Goal: Task Accomplishment & Management: Manage account settings

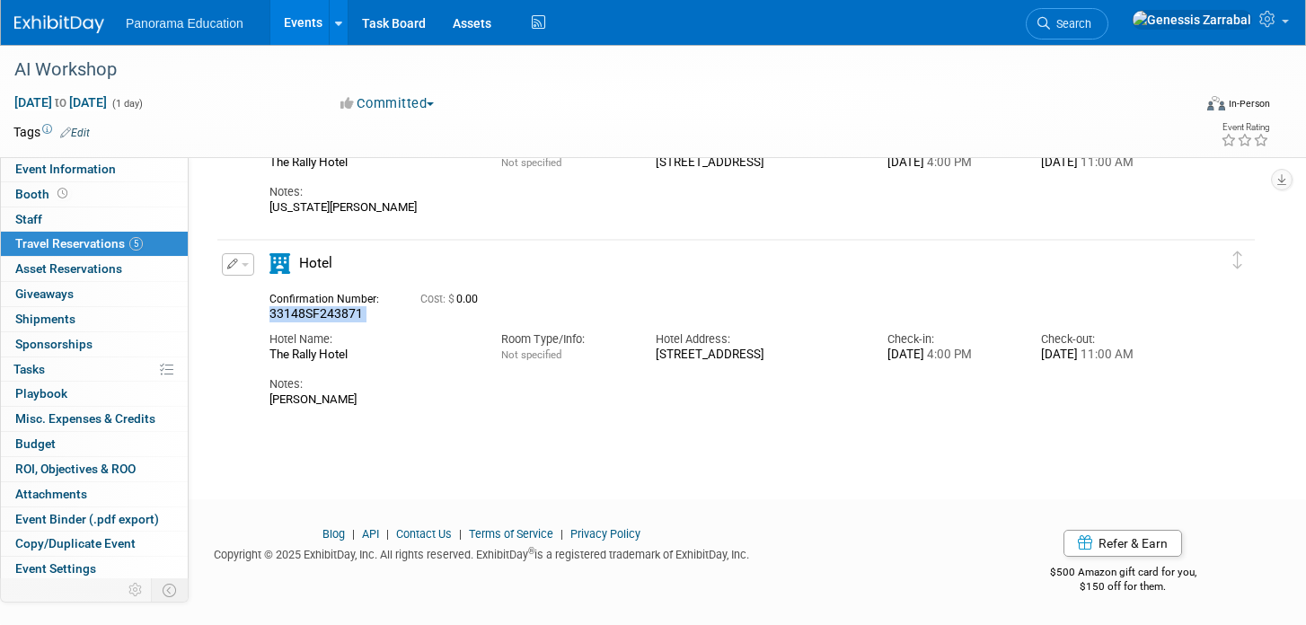
click at [280, 32] on link "Events" at bounding box center [303, 22] width 66 height 45
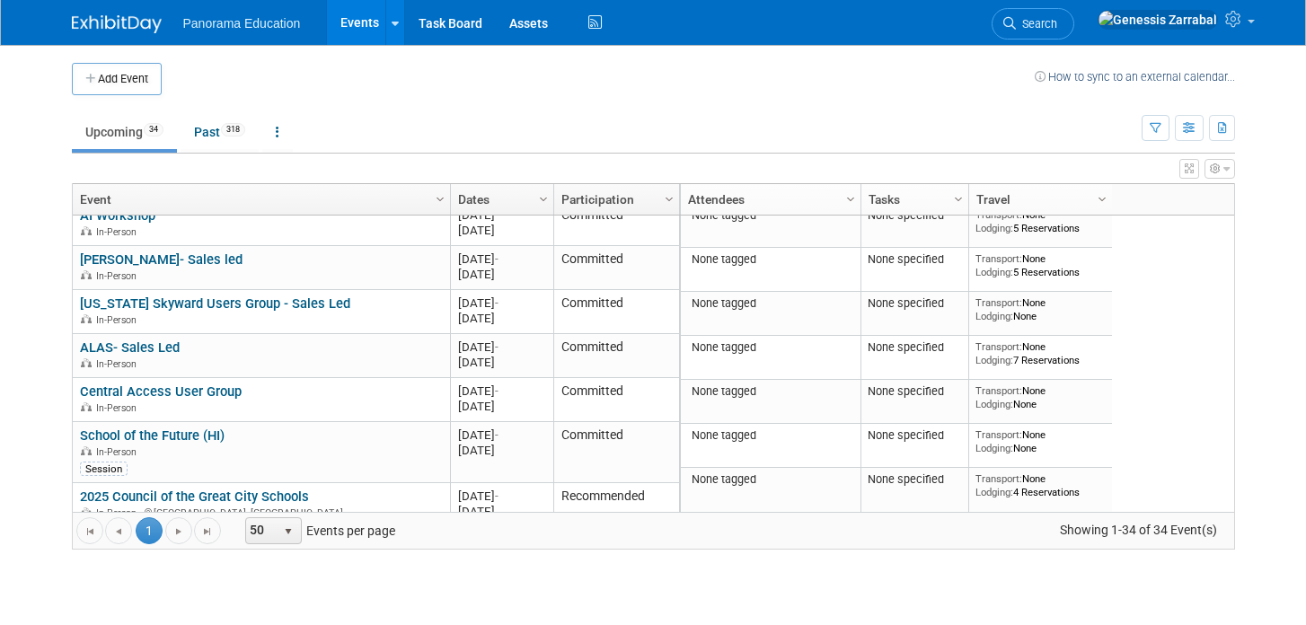
scroll to position [666, 0]
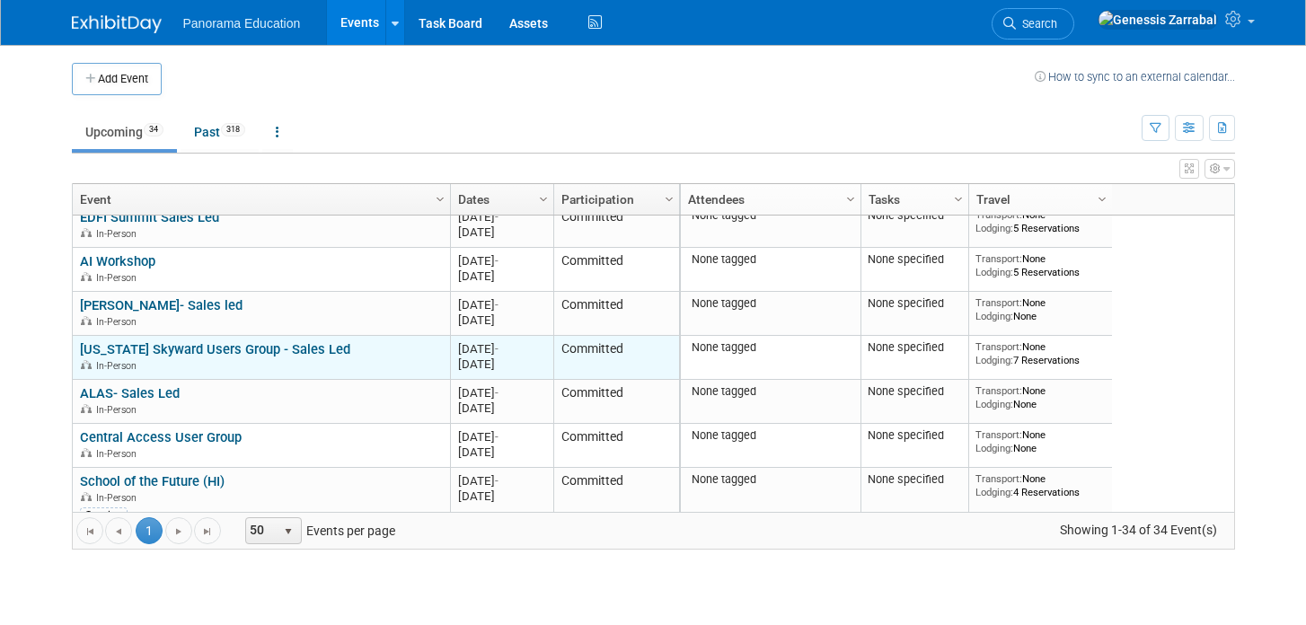
click at [262, 346] on link "[US_STATE] Skyward Users Group - Sales Led" at bounding box center [215, 349] width 270 height 16
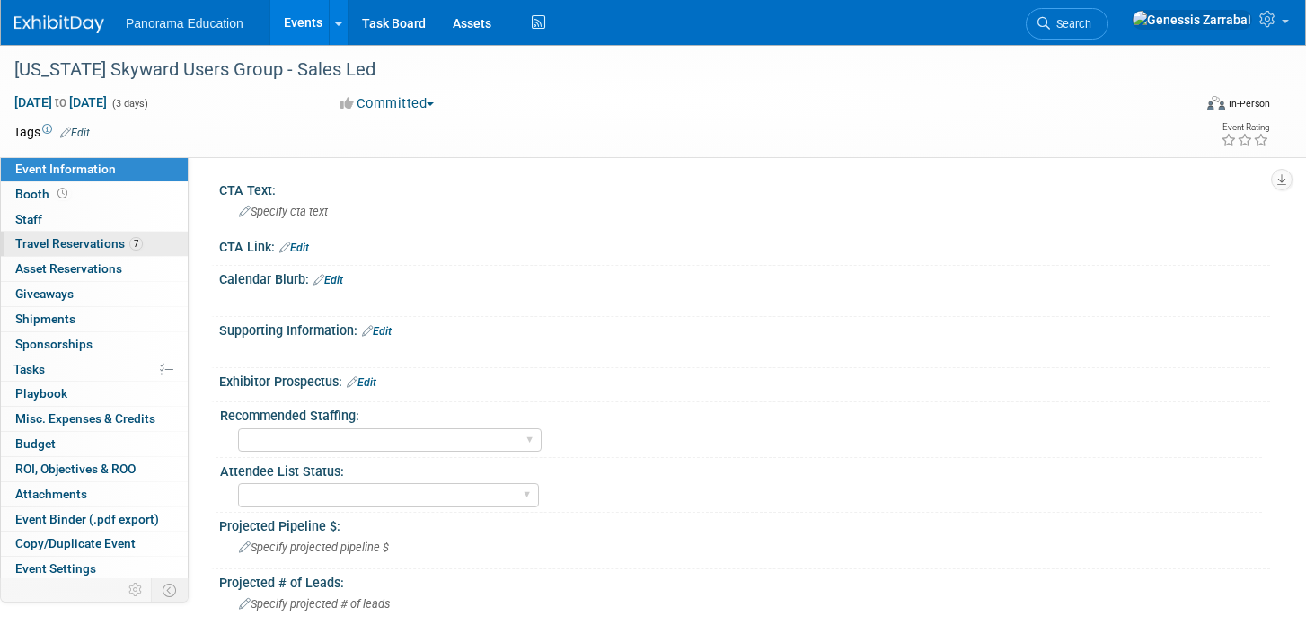
click at [126, 246] on span "Travel Reservations 7" at bounding box center [79, 243] width 128 height 14
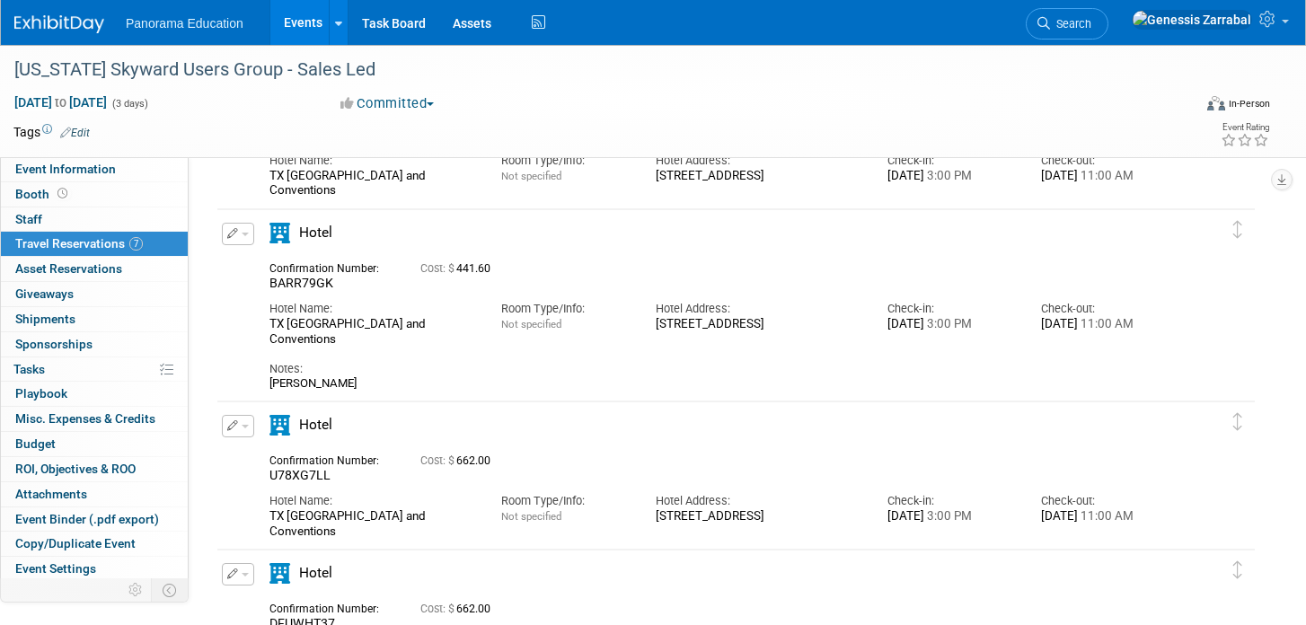
scroll to position [335, 0]
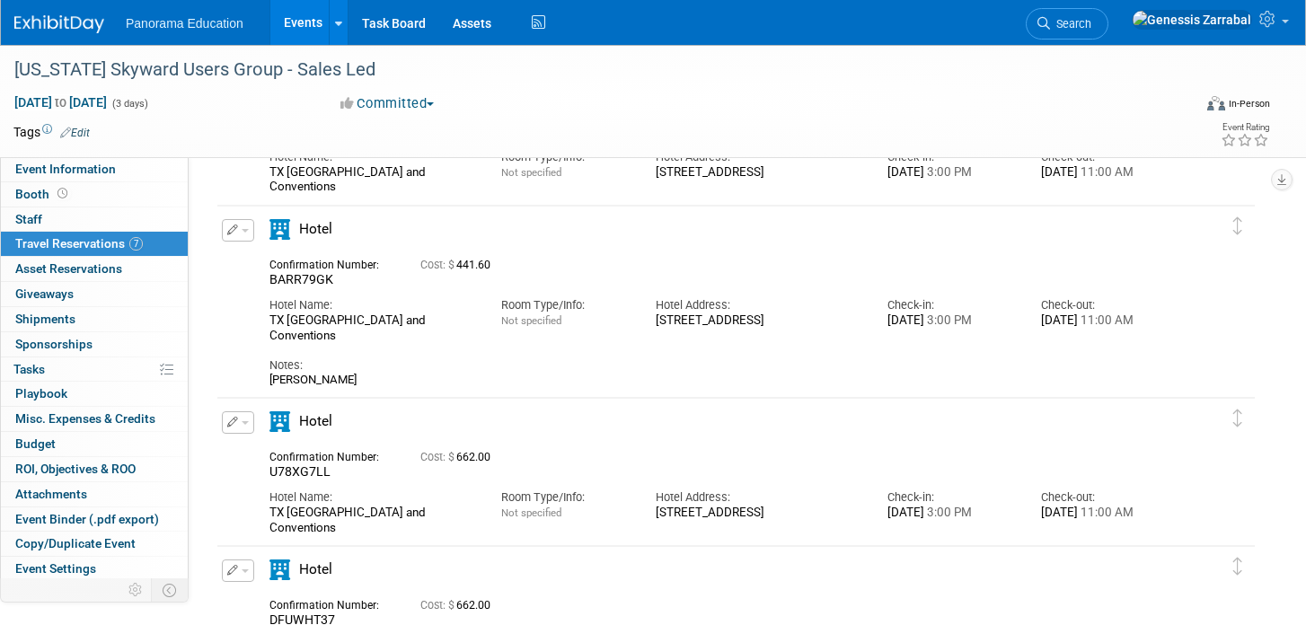
click at [306, 469] on span "U78XG7LL" at bounding box center [299, 471] width 61 height 14
copy span "U78XG7LL"
click at [234, 427] on icon "button" at bounding box center [233, 422] width 12 height 11
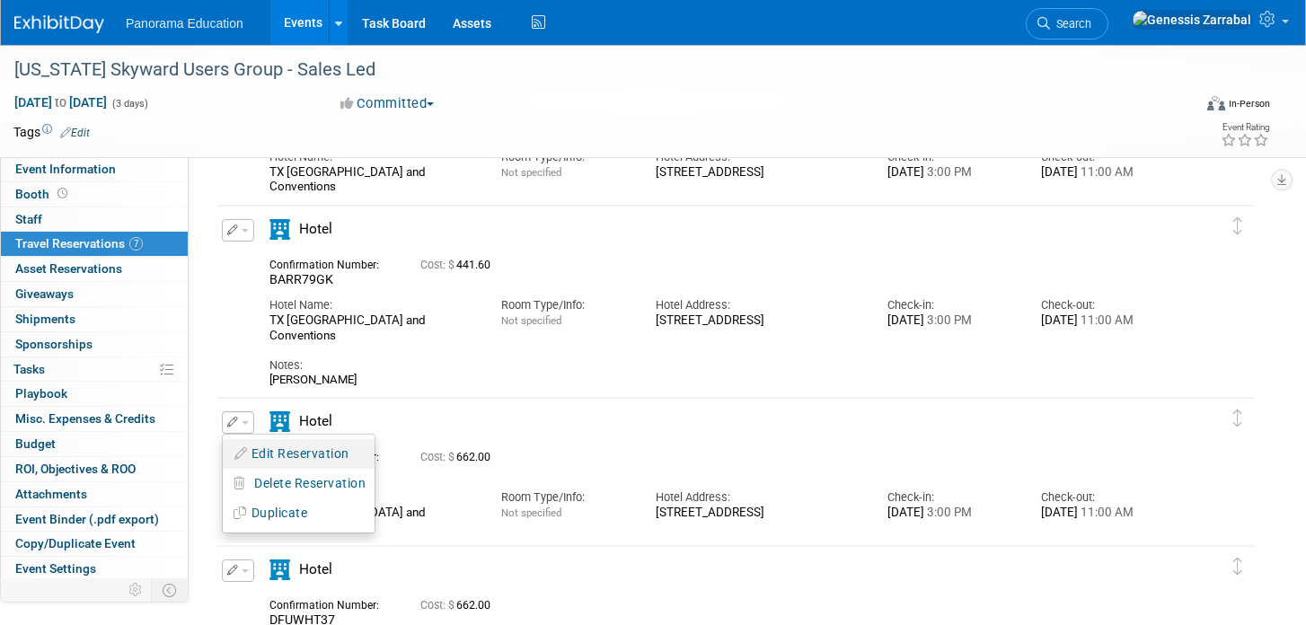
click at [260, 456] on button "Edit Reservation" at bounding box center [299, 454] width 152 height 26
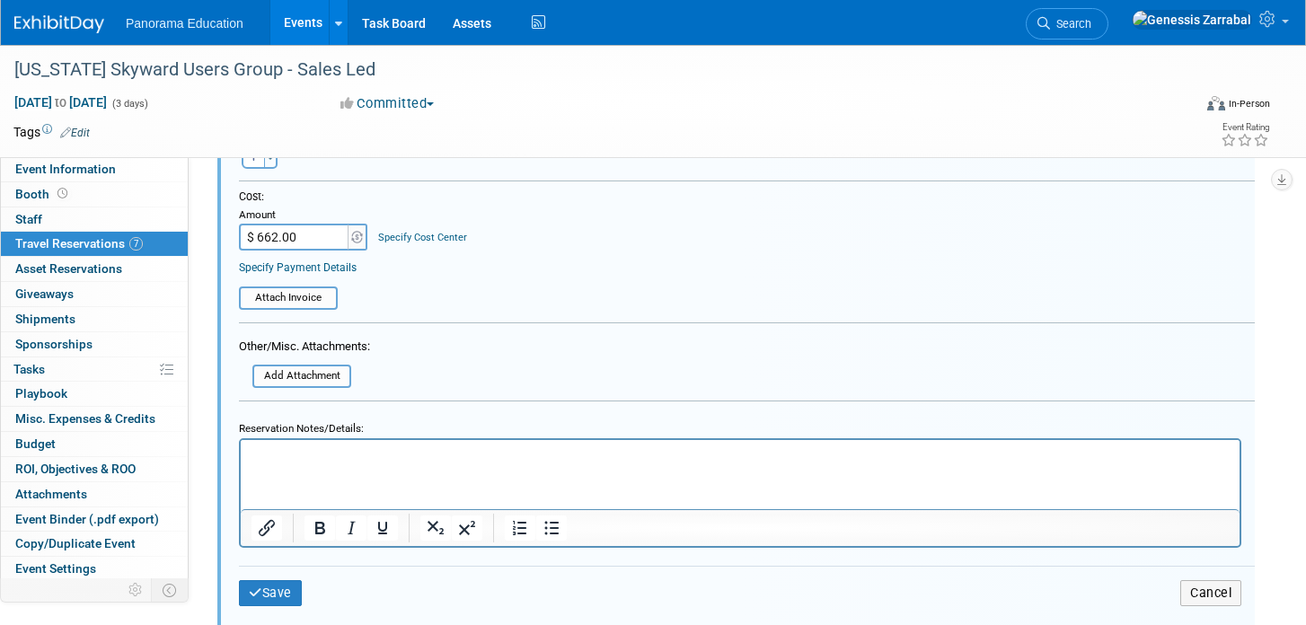
scroll to position [1155, 0]
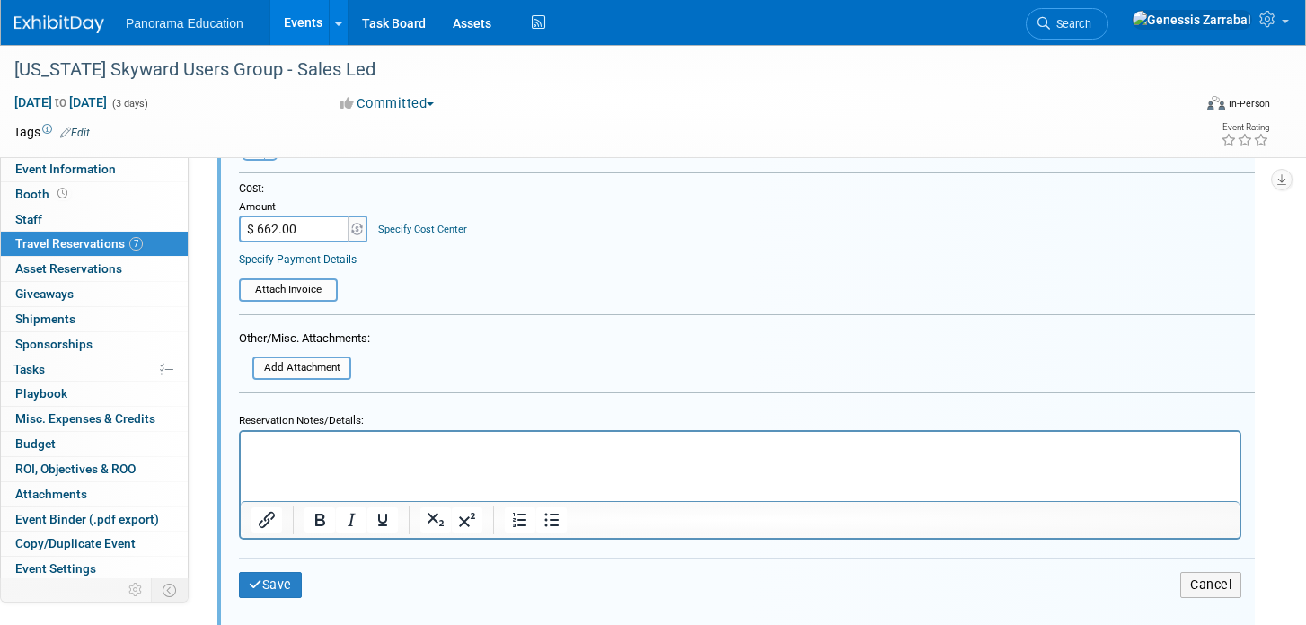
click at [340, 454] on p "Rich Text Area. Press ALT-0 for help." at bounding box center [740, 446] width 978 height 17
click at [269, 591] on button "Save" at bounding box center [270, 585] width 63 height 26
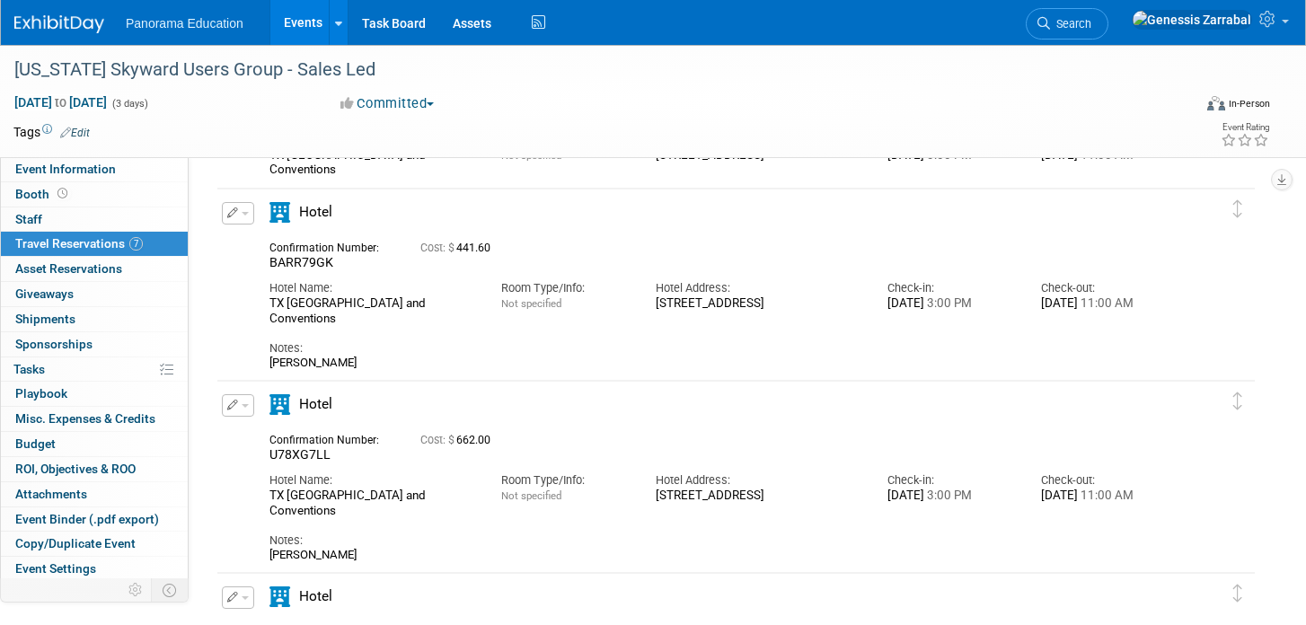
scroll to position [351, 0]
click at [242, 210] on button "button" at bounding box center [238, 214] width 32 height 22
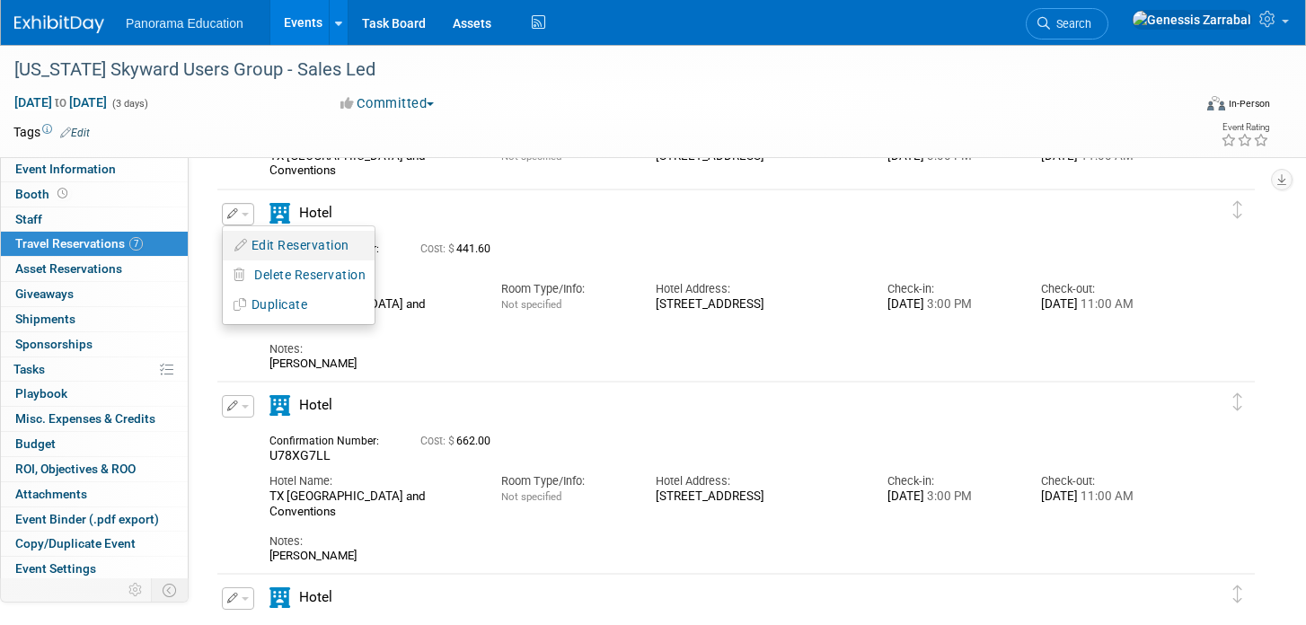
click at [253, 245] on button "Edit Reservation" at bounding box center [299, 246] width 152 height 26
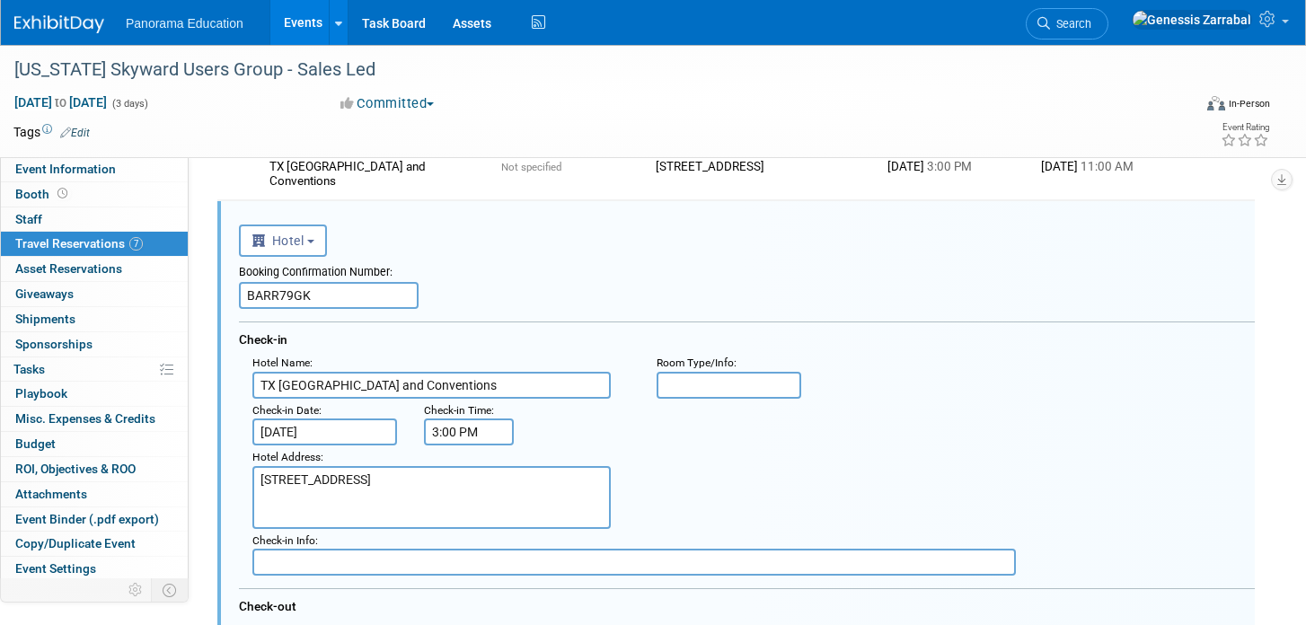
scroll to position [338, 0]
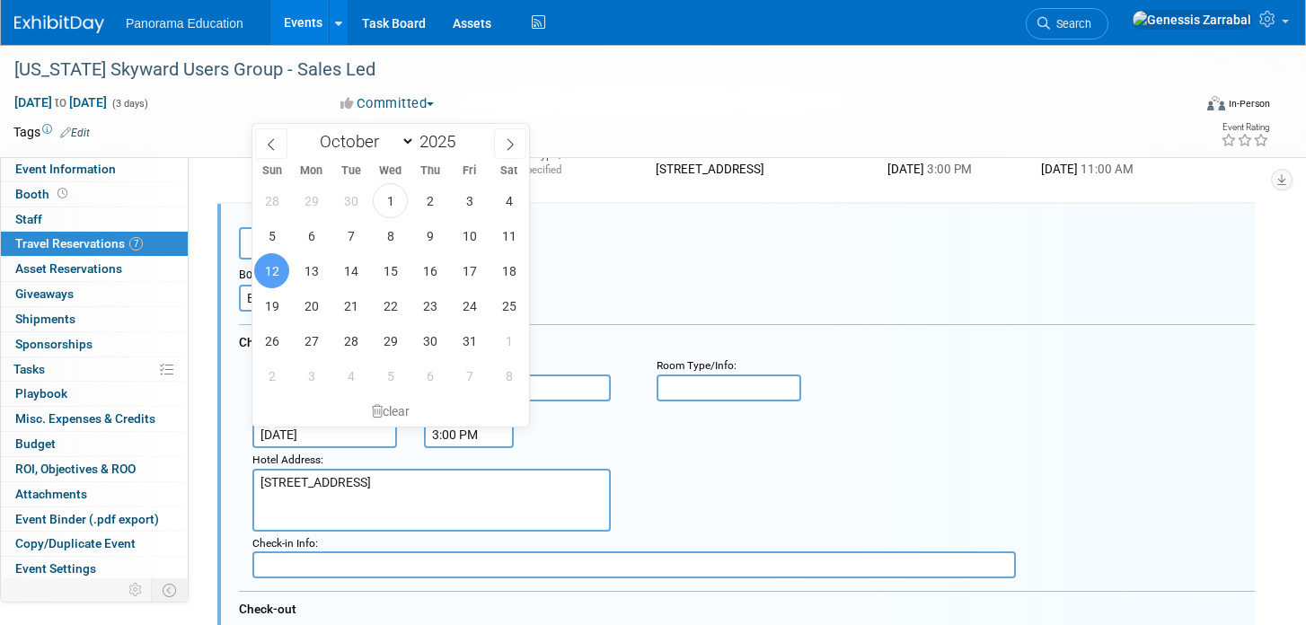
click at [310, 438] on input "Oct 12, 2025" at bounding box center [324, 434] width 145 height 27
click at [310, 273] on span "13" at bounding box center [311, 270] width 35 height 35
type input "[DATE]"
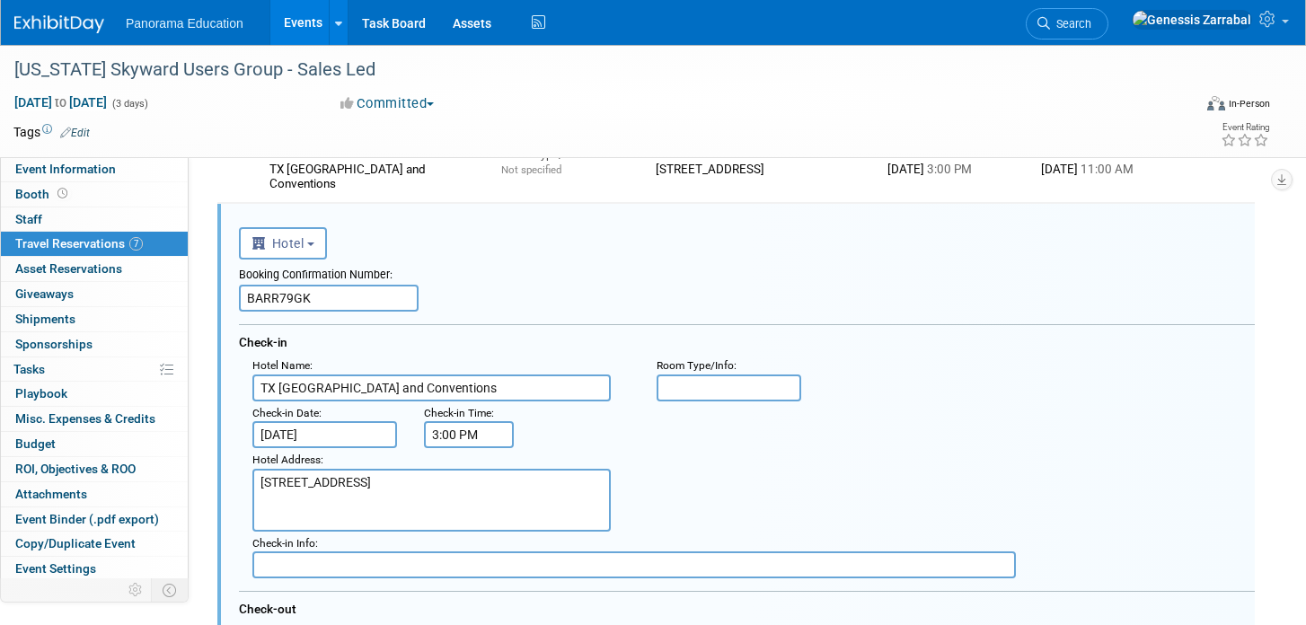
click at [647, 467] on div "Hotel Address : 3001 Kalahari Blvd, Round Rock, TX 78665" at bounding box center [753, 490] width 1029 height 84
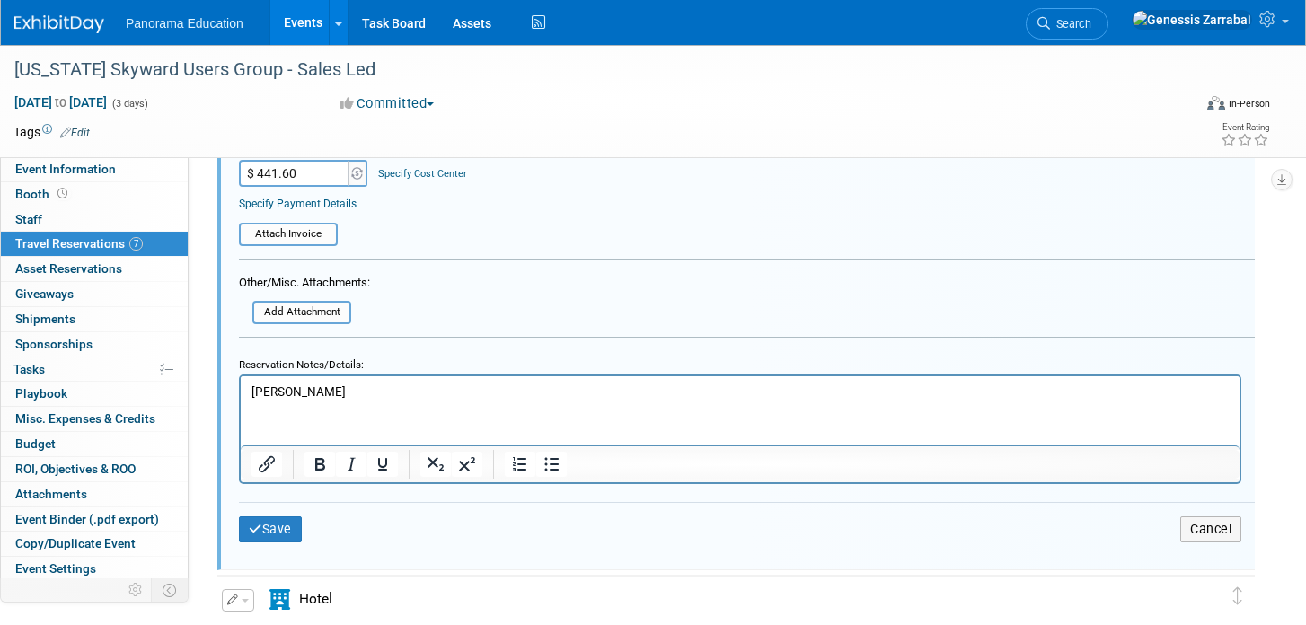
scroll to position [1023, 0]
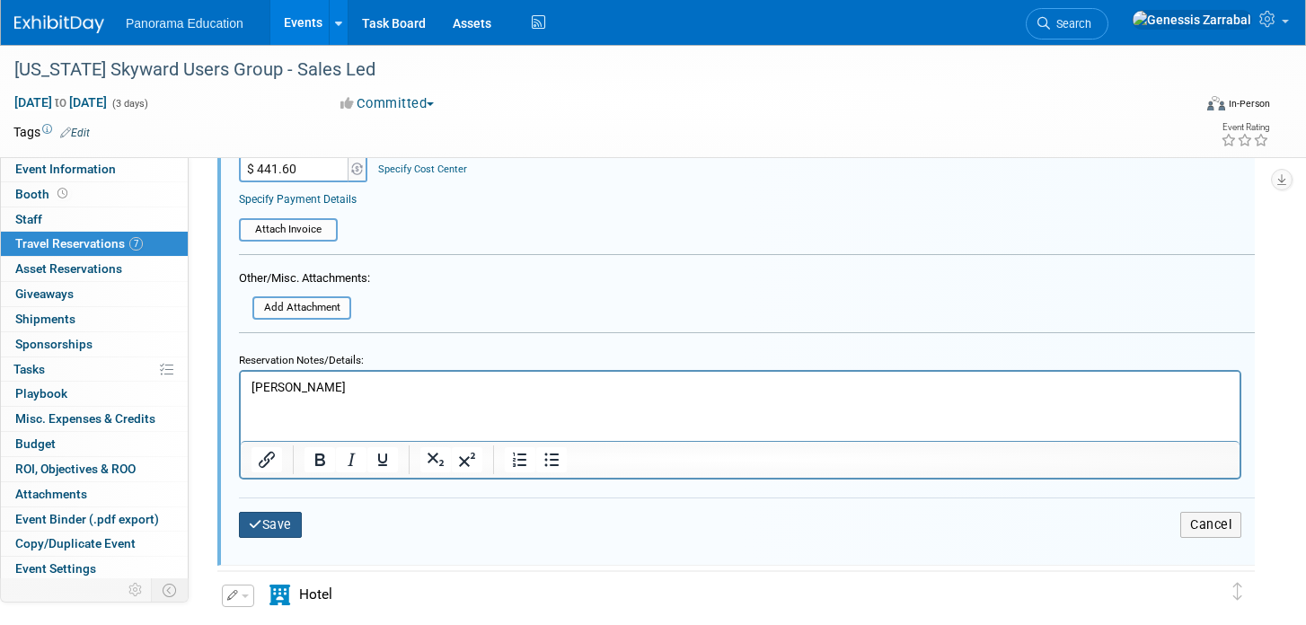
click at [269, 524] on button "Save" at bounding box center [270, 525] width 63 height 26
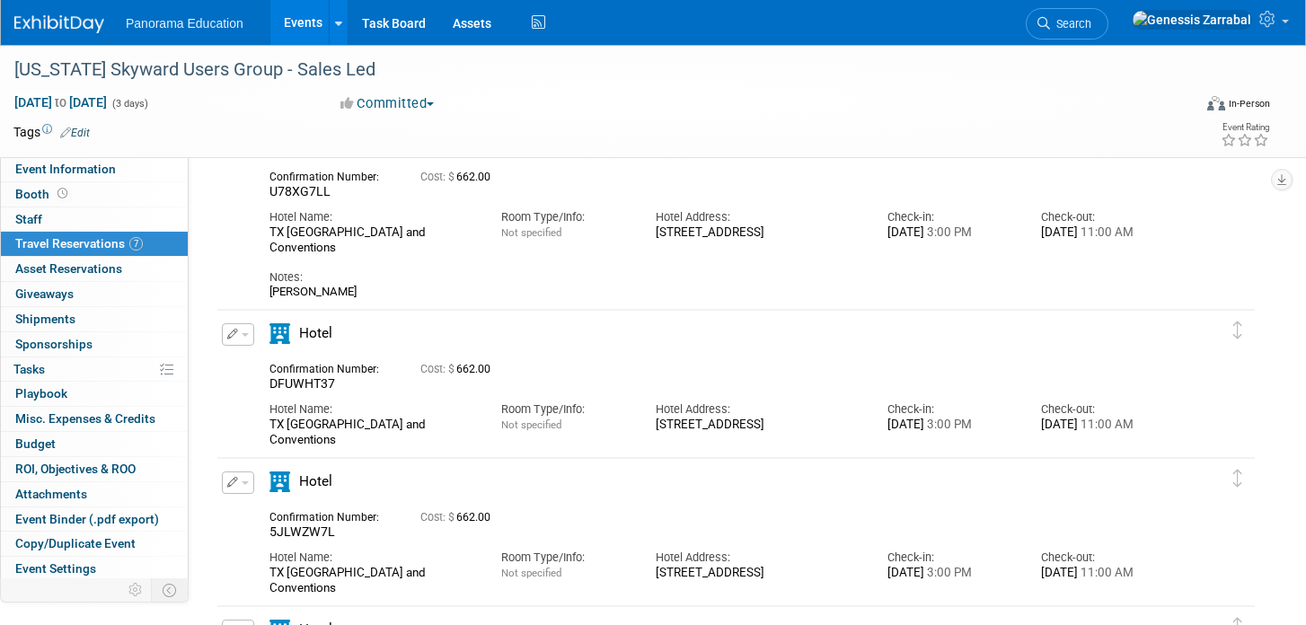
scroll to position [338, 0]
